Goal: Information Seeking & Learning: Learn about a topic

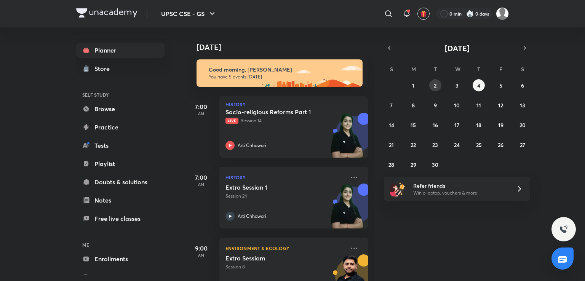
click at [435, 85] on abbr "2" at bounding box center [435, 85] width 3 height 7
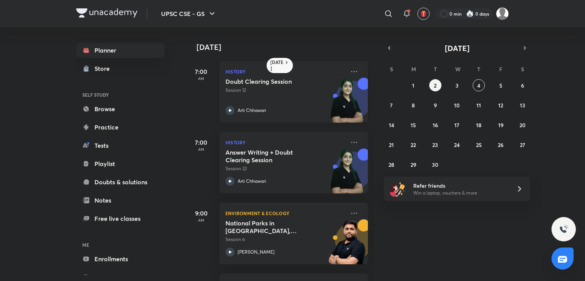
click at [310, 81] on h5 "Doubt Clearing Session" at bounding box center [273, 82] width 95 height 8
click at [408, 81] on div "31 1 2 3 4 5 6 7 8 9 10 11 12 13 14 15 16 17 18 19 20 21 22 23 24 25 26 27 28 2…" at bounding box center [457, 124] width 146 height 91
click at [414, 85] on button "1" at bounding box center [413, 85] width 12 height 12
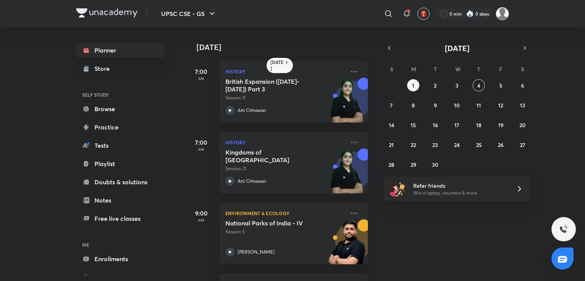
click at [501, 13] on img at bounding box center [502, 13] width 13 height 13
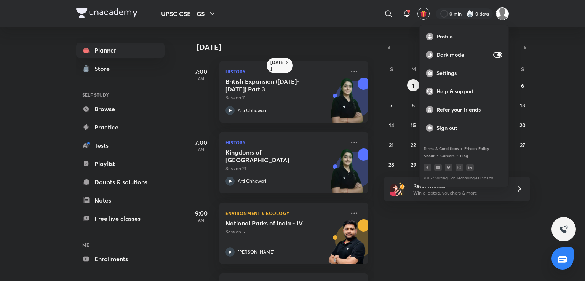
click at [333, 105] on div at bounding box center [292, 140] width 585 height 281
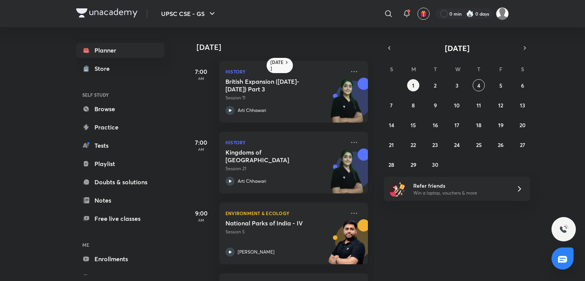
click at [333, 105] on img at bounding box center [347, 104] width 42 height 53
